Goal: Task Accomplishment & Management: Manage account settings

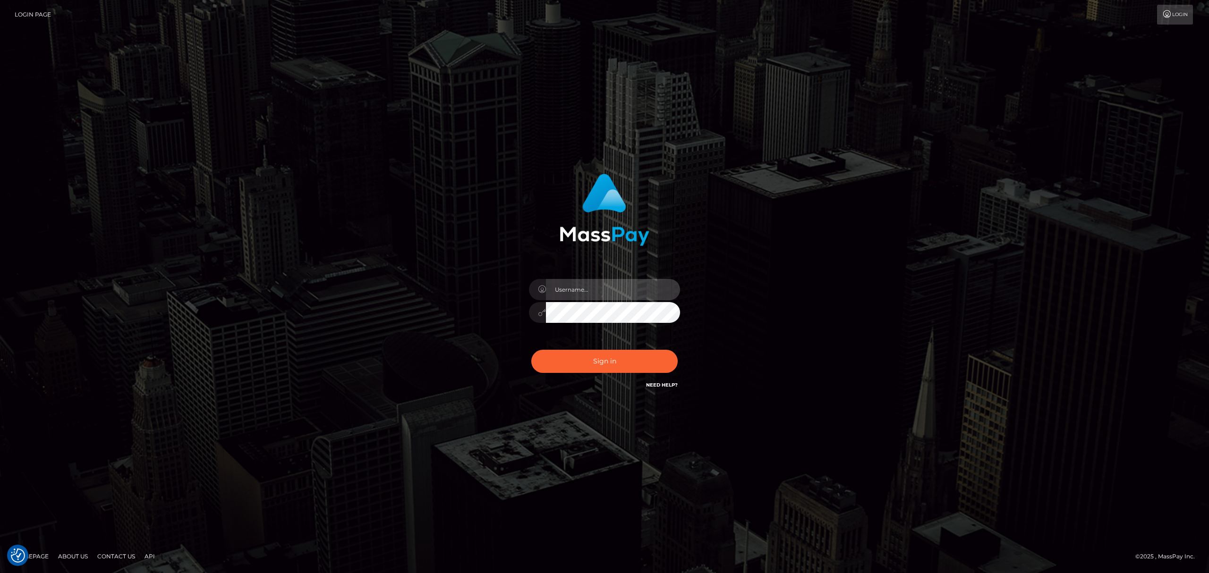
click at [625, 296] on input "text" at bounding box center [613, 289] width 134 height 21
click at [631, 297] on input "text" at bounding box center [613, 289] width 134 height 21
type input "Eric"
click at [609, 353] on button "Sign in" at bounding box center [604, 361] width 146 height 23
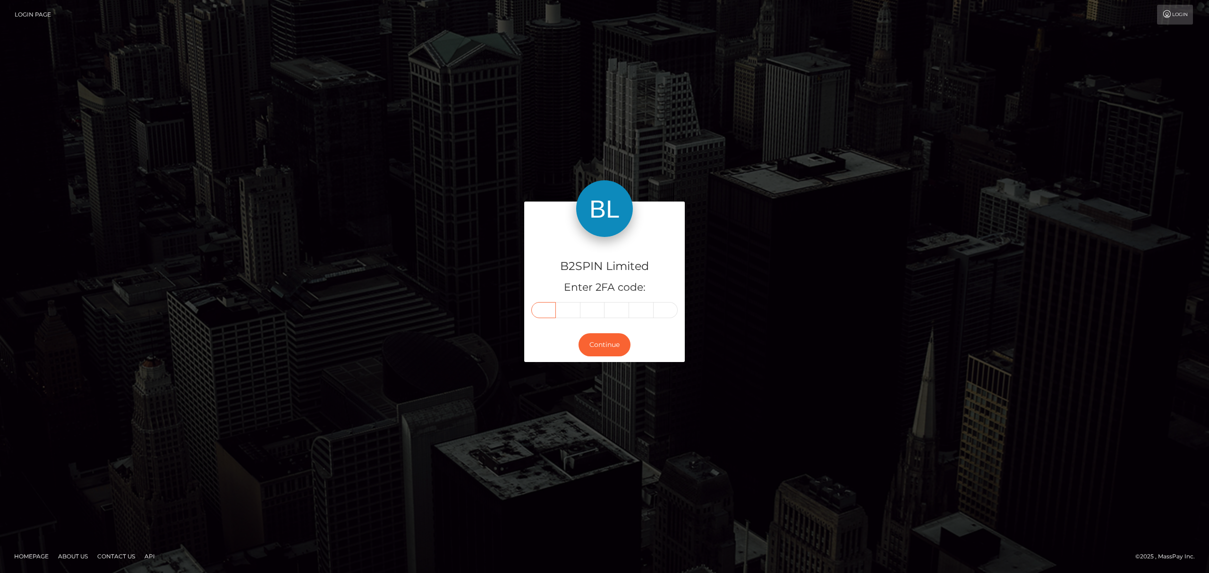
click at [545, 310] on input "text" at bounding box center [543, 310] width 25 height 16
paste input "3"
type input "3"
type input "6"
type input "5"
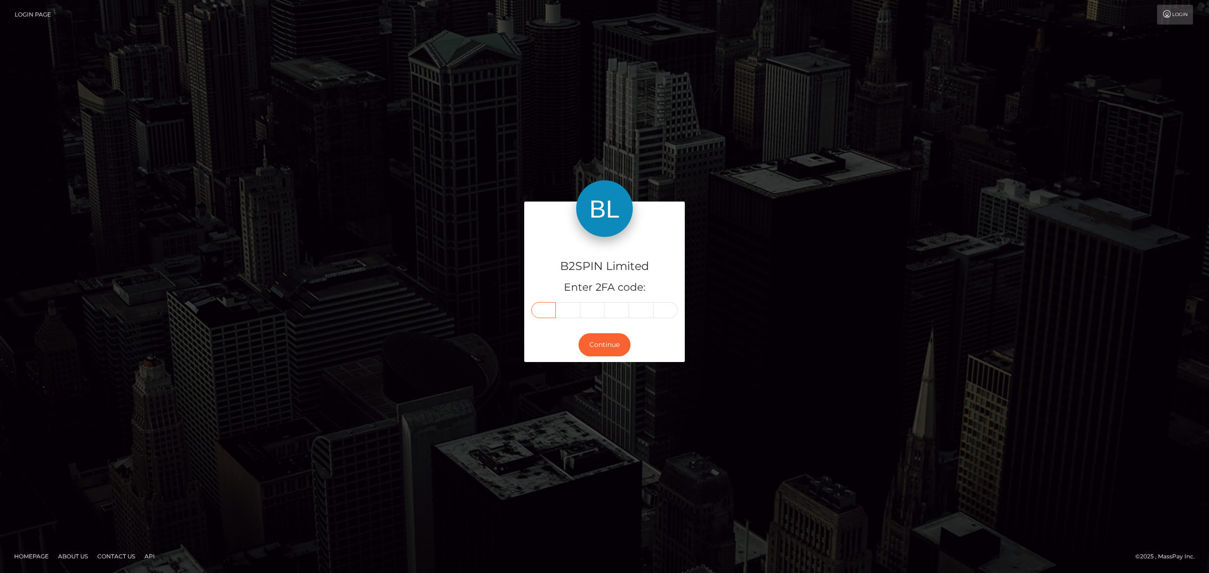
type input "2"
type input "0"
type input "8"
click at [601, 339] on button "Continue" at bounding box center [605, 344] width 52 height 23
drag, startPoint x: 309, startPoint y: 284, endPoint x: 119, endPoint y: 65, distance: 289.6
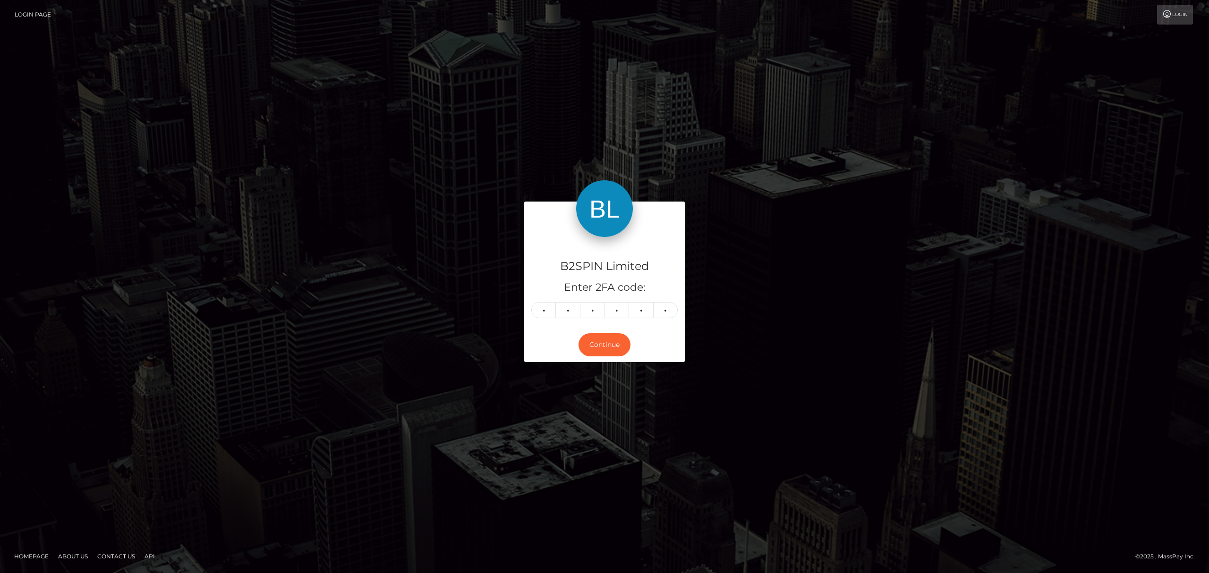
click at [301, 275] on div "B2SPIN Limited Enter 2FA code: 3 6 5 2 0 8 365208 Continue" at bounding box center [604, 286] width 1209 height 311
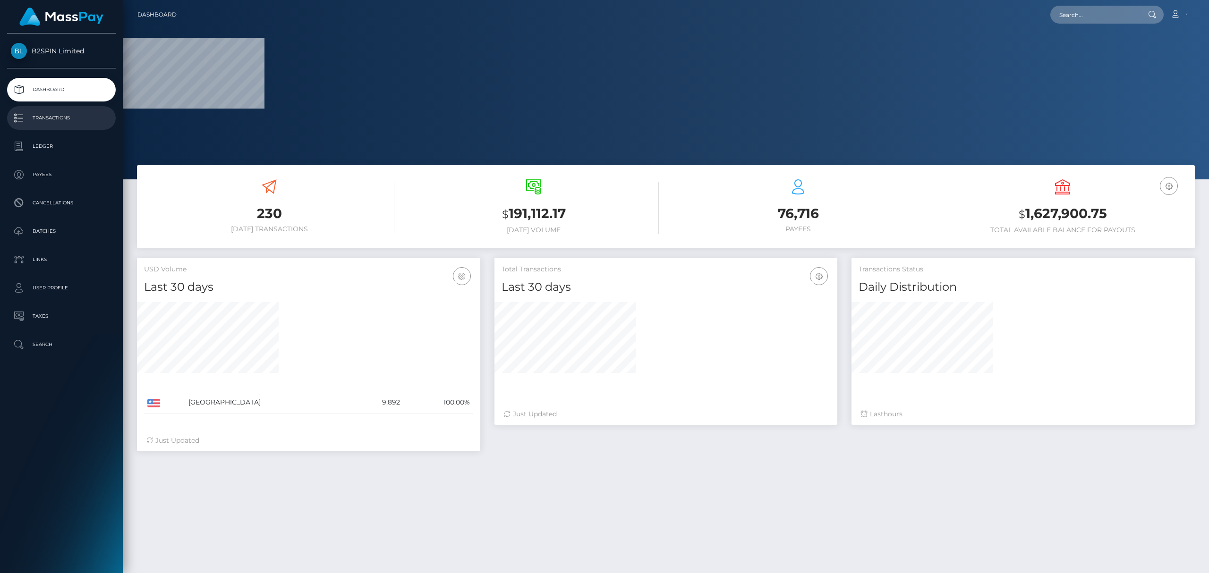
click at [55, 117] on p "Transactions" at bounding box center [61, 118] width 101 height 14
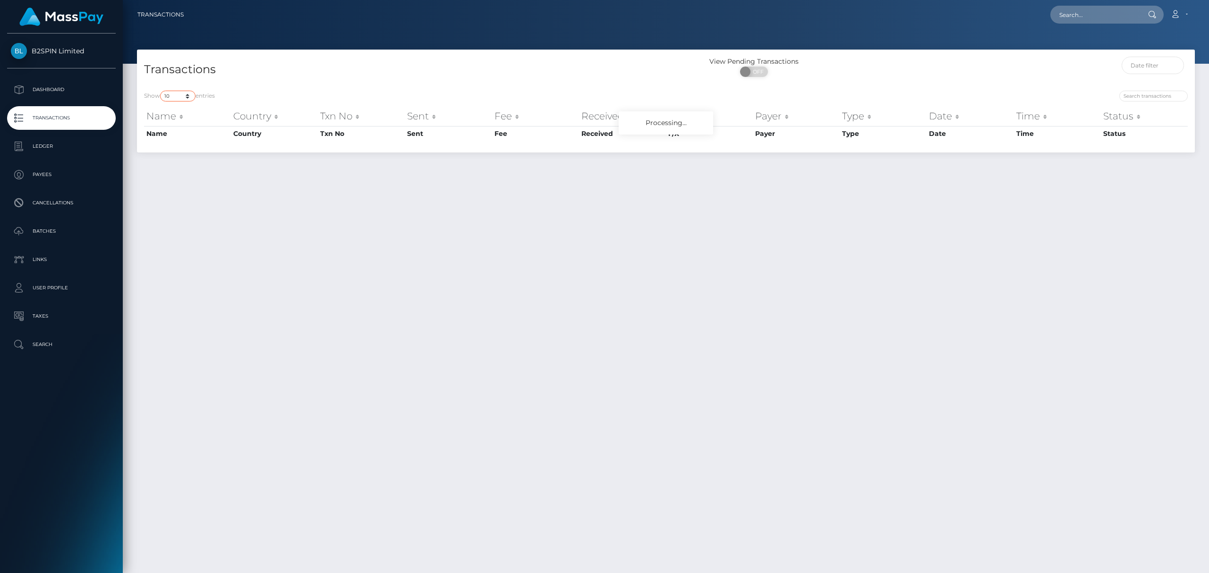
click at [179, 97] on select "10 25 50 100 250 500 1,000 3,500" at bounding box center [177, 96] width 35 height 11
select select "3500"
click at [161, 91] on select "10 25 50 100 250 500 1,000 3,500" at bounding box center [177, 96] width 35 height 11
click at [757, 72] on span "OFF" at bounding box center [757, 72] width 24 height 10
checkbox input "true"
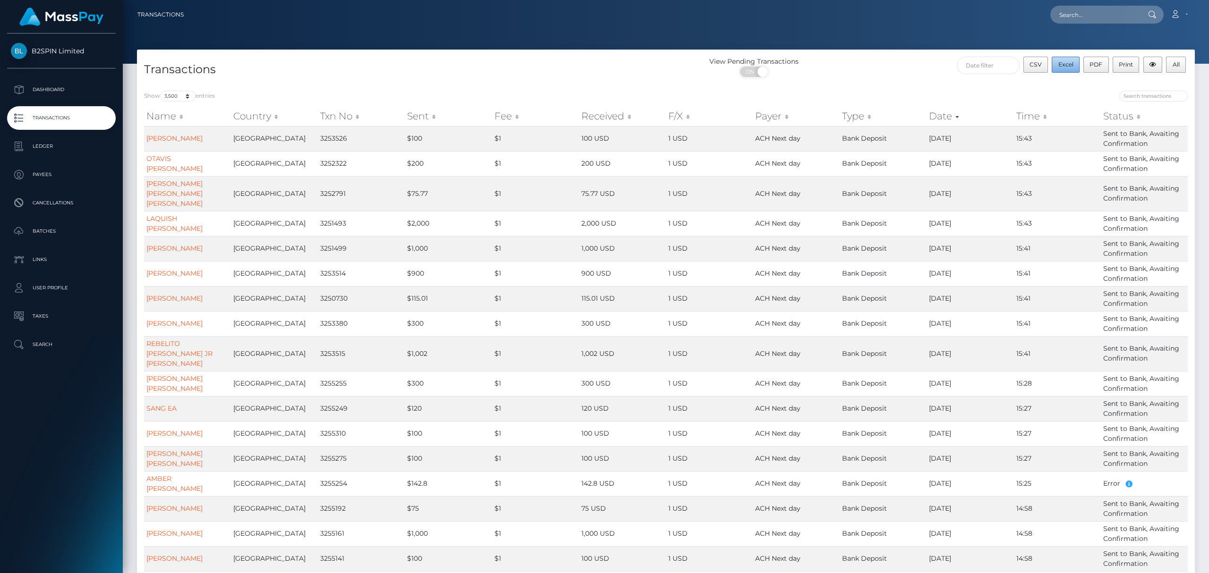
click at [1064, 65] on span "Excel" at bounding box center [1065, 64] width 15 height 7
